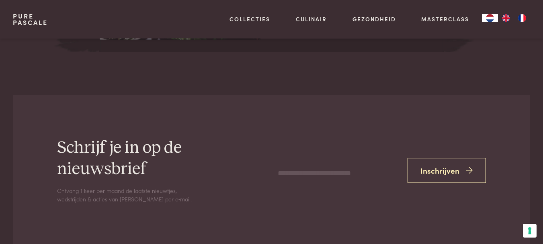
scroll to position [1125, 0]
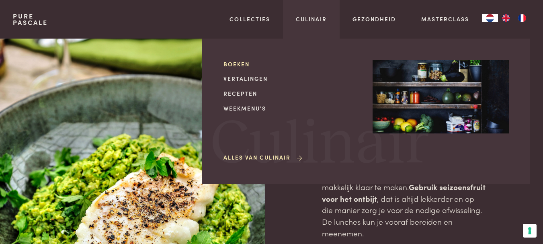
click at [230, 65] on link "Boeken" at bounding box center [291, 64] width 136 height 8
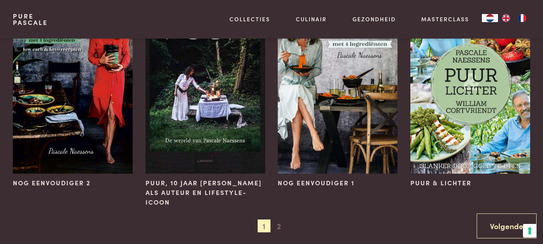
scroll to position [764, 0]
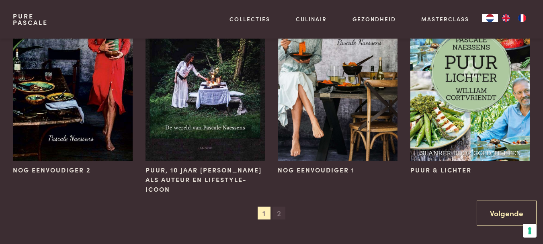
click at [279, 215] on span "2" at bounding box center [278, 213] width 13 height 13
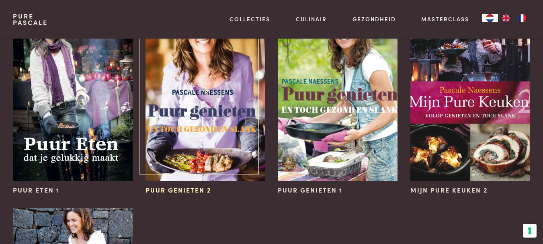
scroll to position [281, 0]
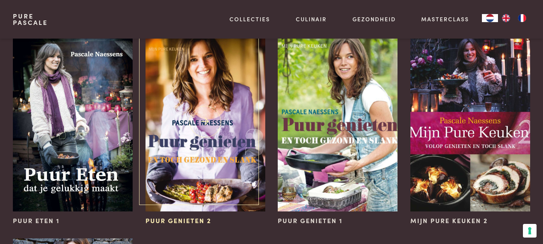
click at [215, 113] on img at bounding box center [205, 122] width 120 height 180
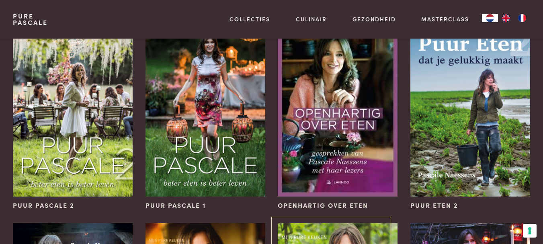
scroll to position [80, 0]
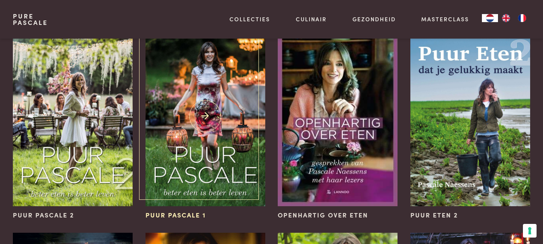
click at [201, 151] on img at bounding box center [205, 117] width 120 height 180
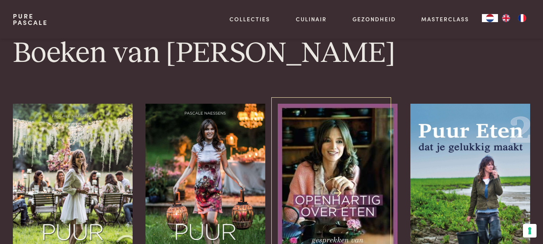
scroll to position [0, 0]
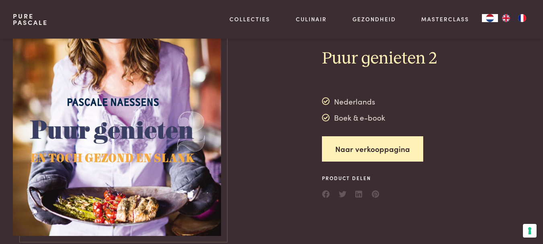
scroll to position [80, 0]
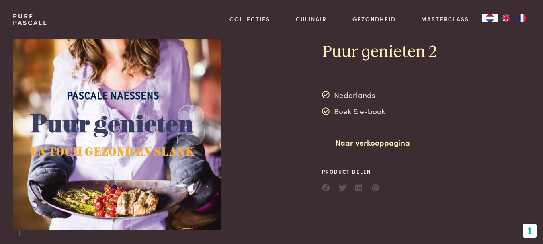
click at [341, 145] on link "Naar verkooppagina" at bounding box center [372, 142] width 101 height 25
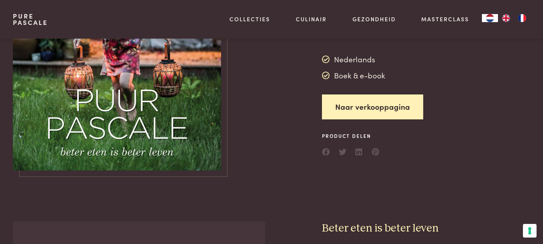
scroll to position [121, 0]
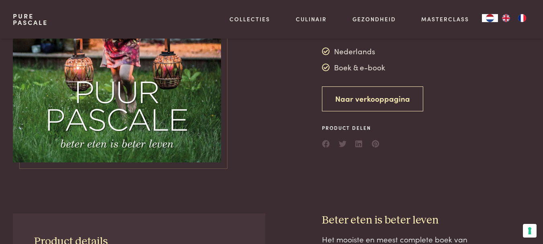
click at [343, 91] on link "Naar verkooppagina" at bounding box center [372, 98] width 101 height 25
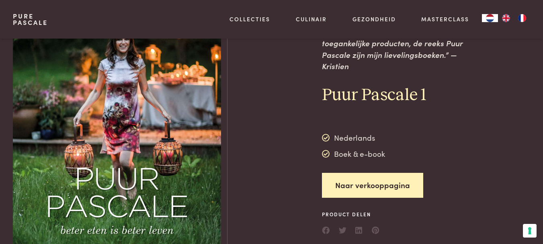
scroll to position [0, 0]
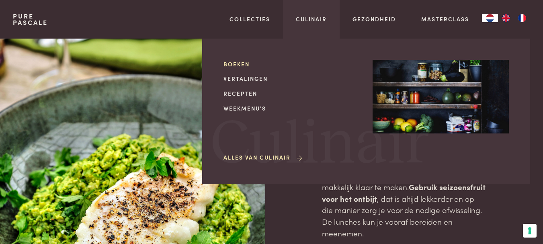
click at [239, 63] on link "Boeken" at bounding box center [291, 64] width 136 height 8
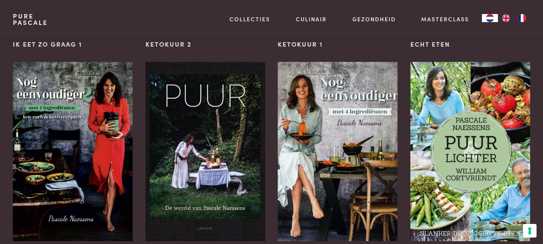
scroll to position [764, 0]
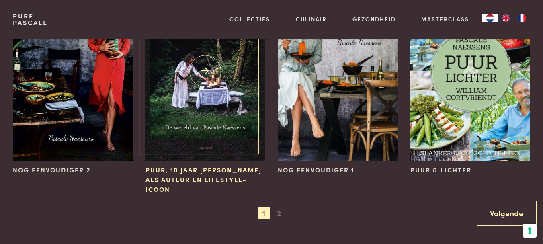
click at [209, 92] on img at bounding box center [205, 72] width 120 height 180
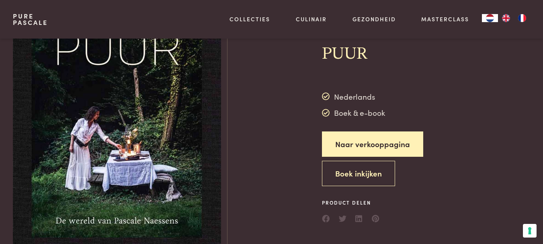
scroll to position [40, 0]
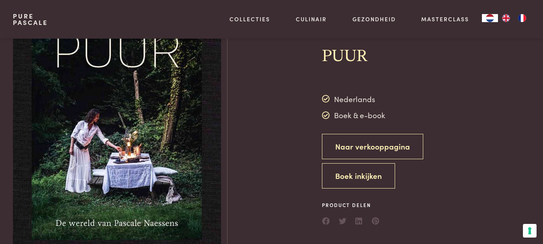
click at [333, 147] on link "Naar verkooppagina" at bounding box center [372, 146] width 101 height 25
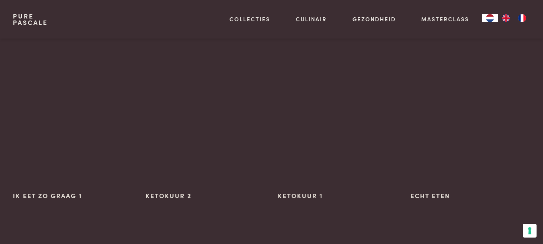
scroll to position [1407, 0]
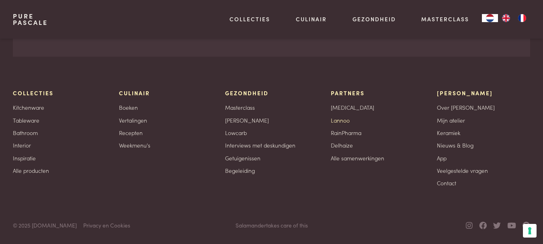
click at [341, 120] on link "Lannoo" at bounding box center [340, 120] width 19 height 8
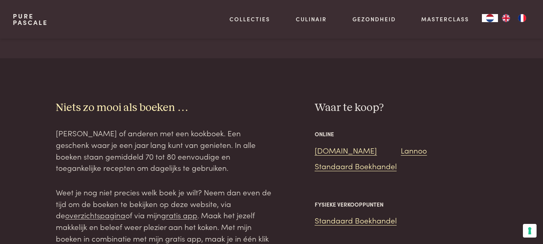
scroll to position [1849, 0]
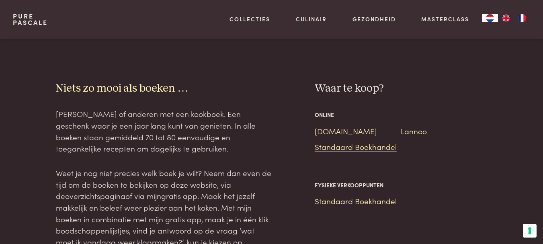
click at [410, 125] on link "Lannoo" at bounding box center [414, 130] width 26 height 11
click at [348, 141] on link "Standaard Boekhandel" at bounding box center [356, 146] width 82 height 11
